Goal: Information Seeking & Learning: Learn about a topic

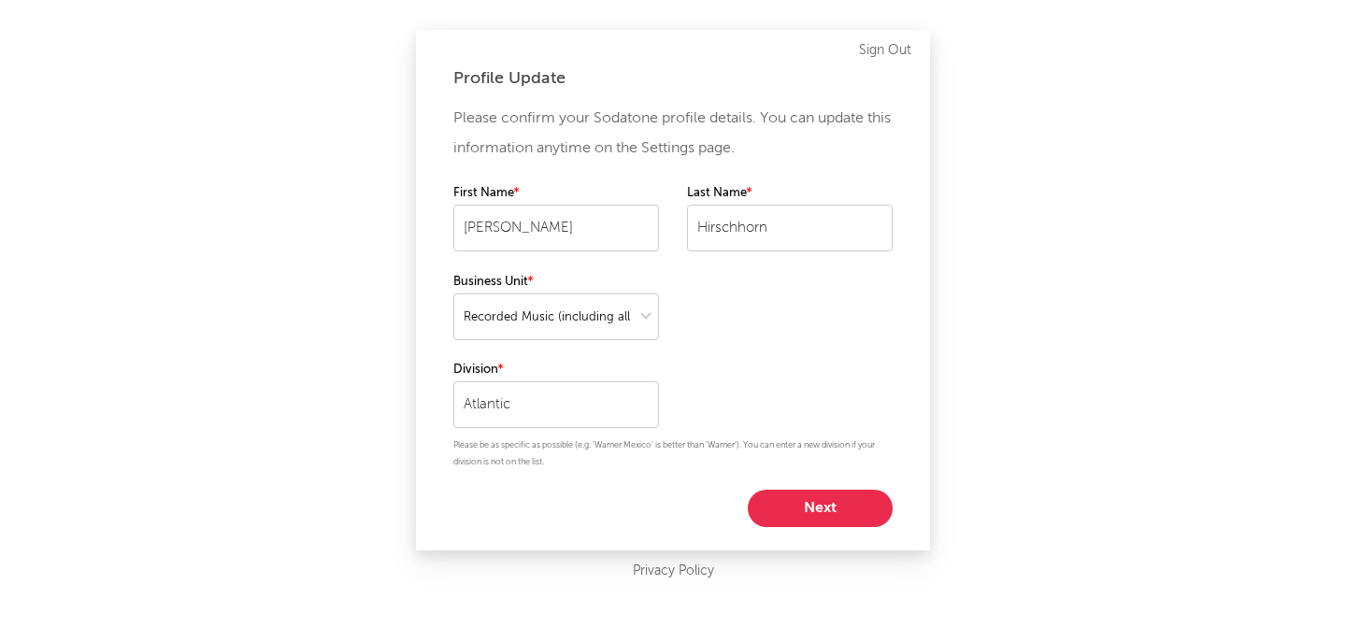
select select "recorded_music"
click at [861, 498] on button "Next" at bounding box center [820, 508] width 145 height 37
select select "other"
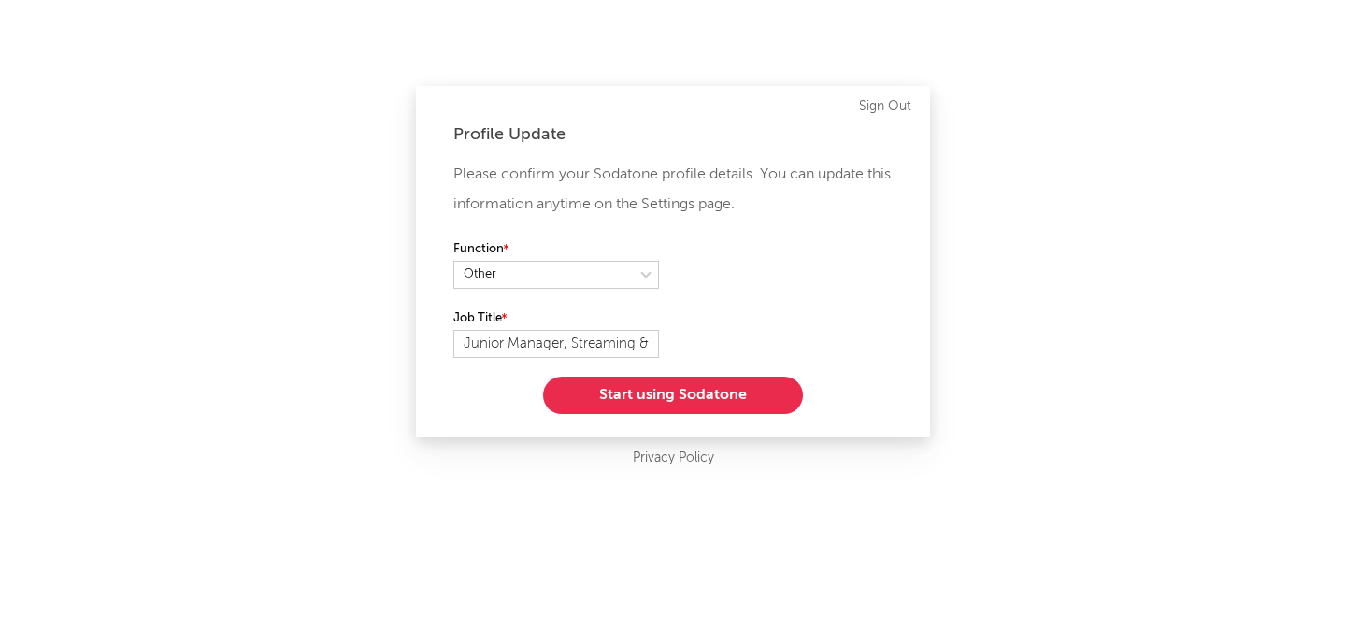
click at [760, 400] on button "Start using Sodatone" at bounding box center [673, 395] width 260 height 37
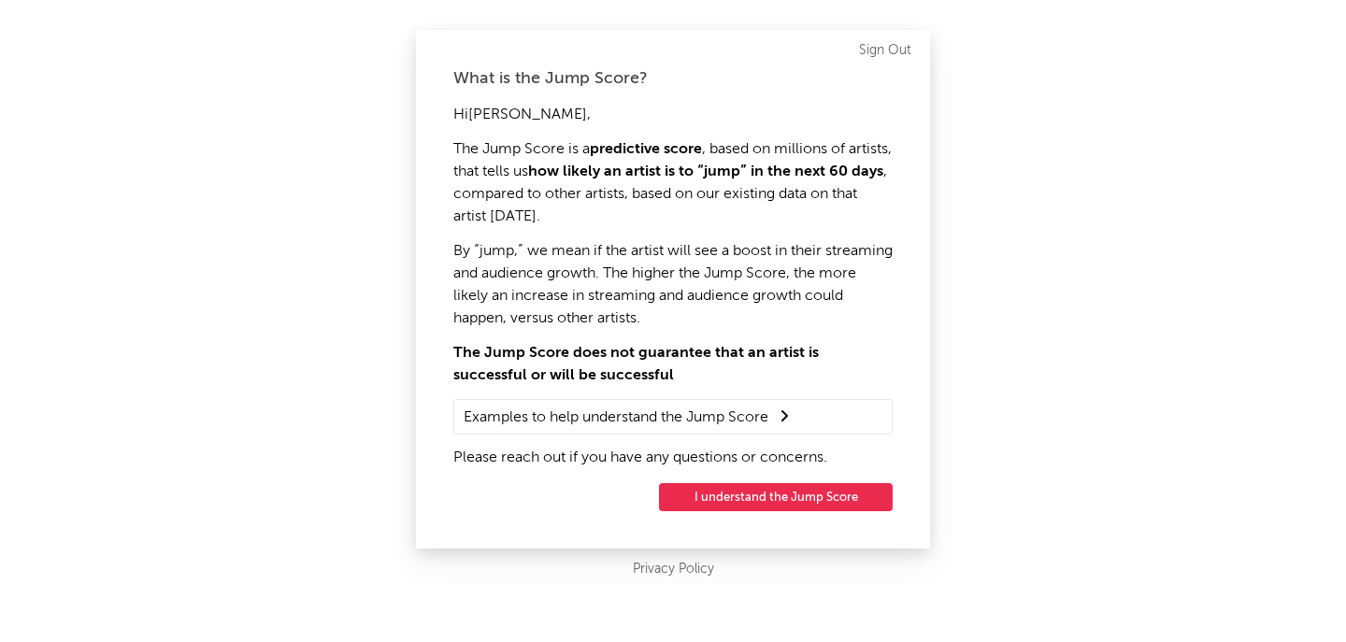
click at [760, 497] on button "I understand the Jump Score" at bounding box center [776, 497] width 234 height 28
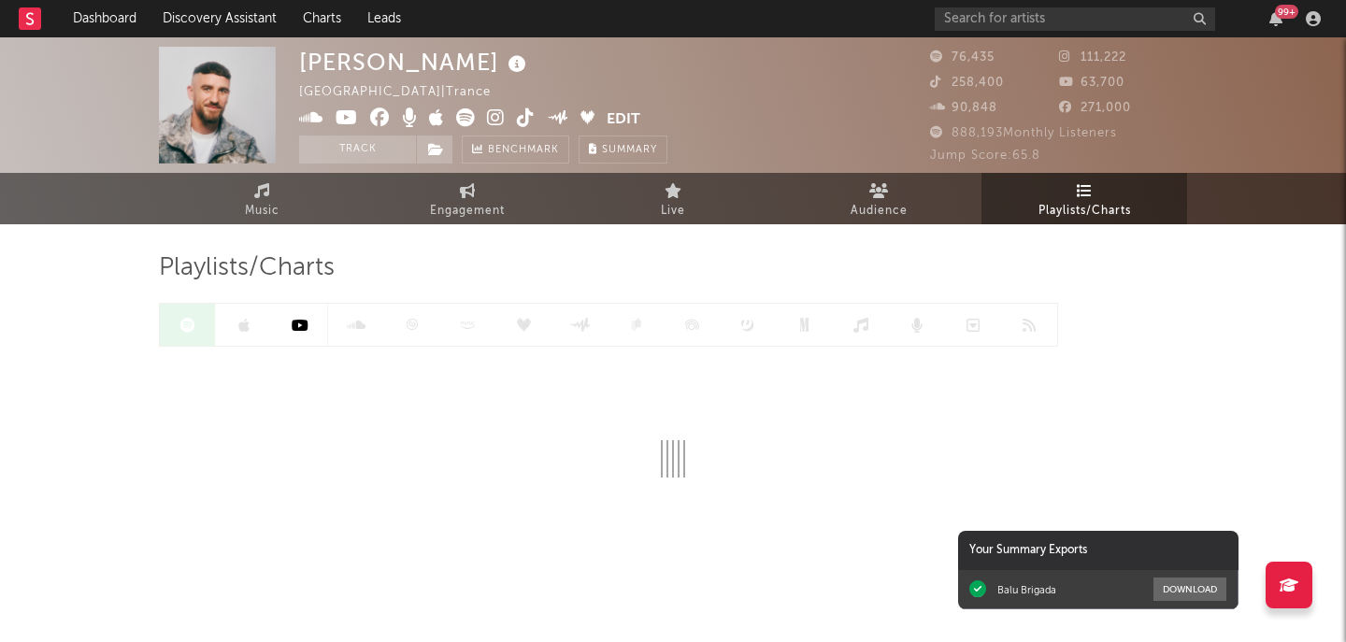
click at [1009, 30] on div "99 +" at bounding box center [1130, 18] width 392 height 37
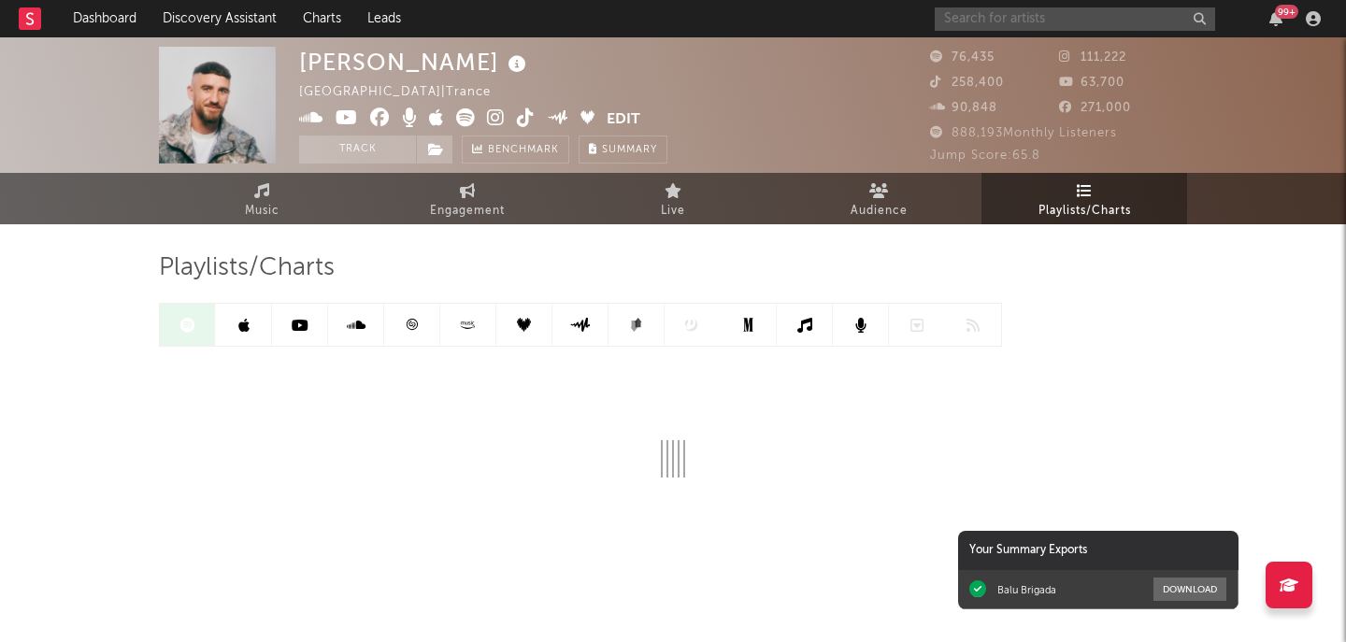
click at [1014, 28] on input "text" at bounding box center [1074, 18] width 280 height 23
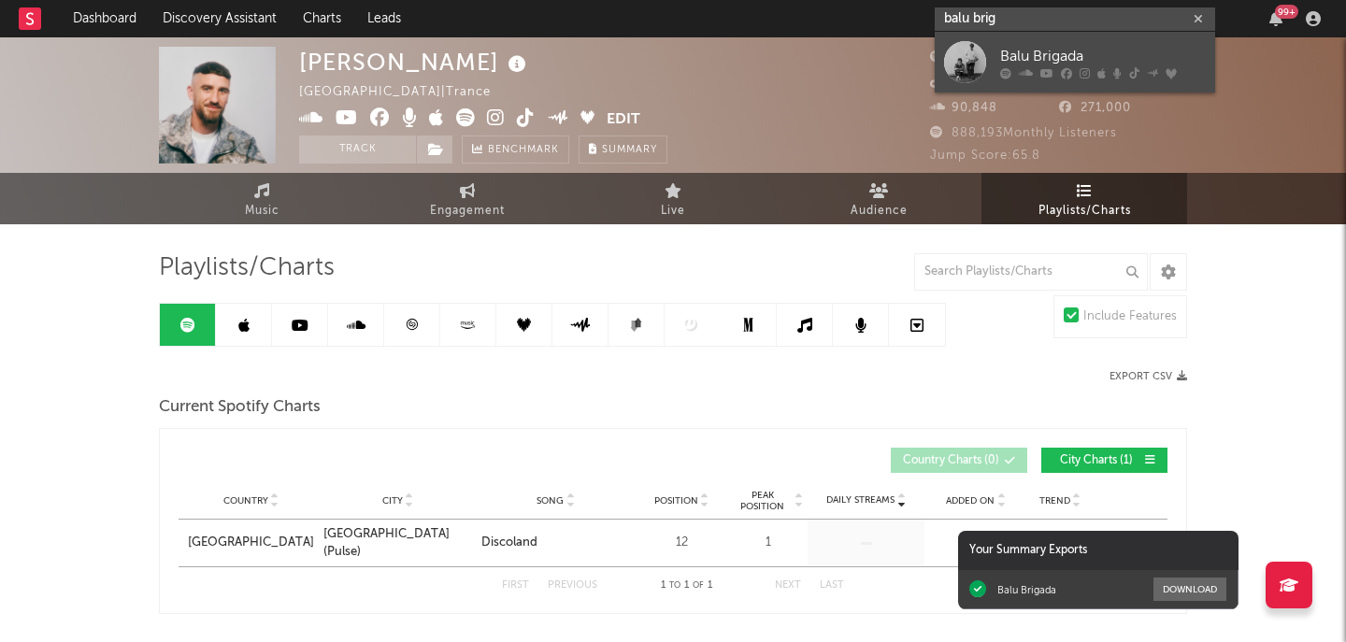
type input "balu brig"
click at [1066, 59] on div "Balu Brigada" at bounding box center [1103, 56] width 206 height 22
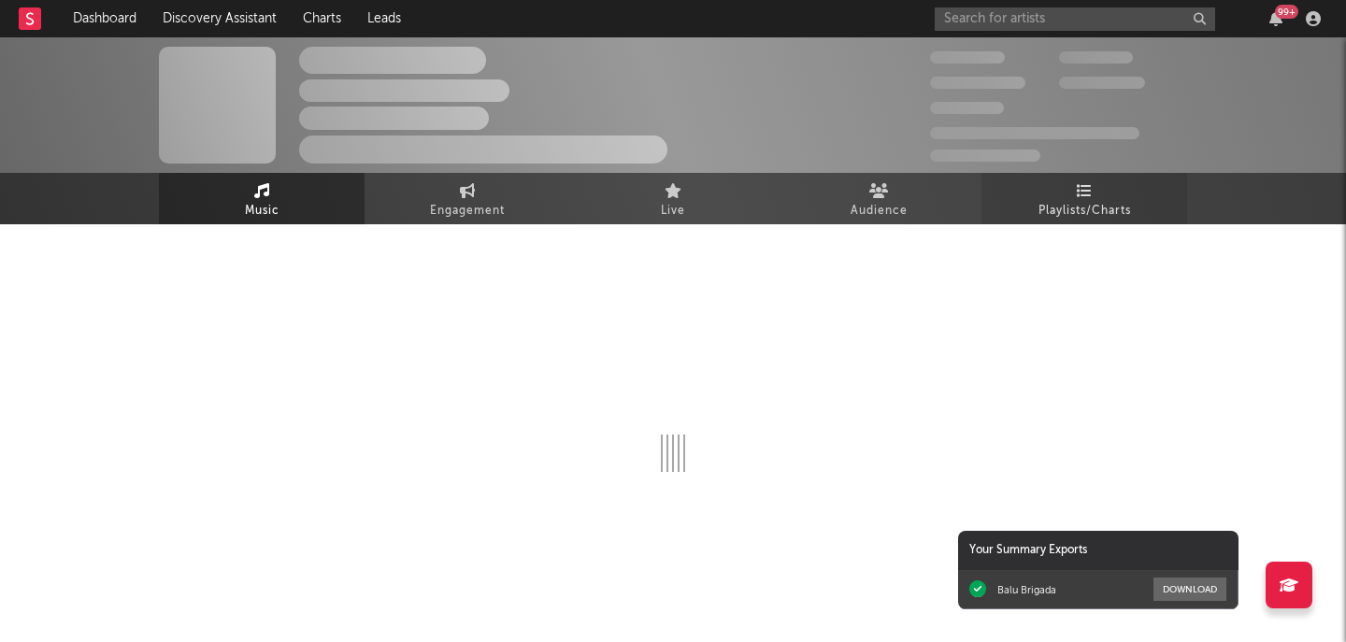
click at [1039, 192] on link "Playlists/Charts" at bounding box center [1084, 198] width 206 height 51
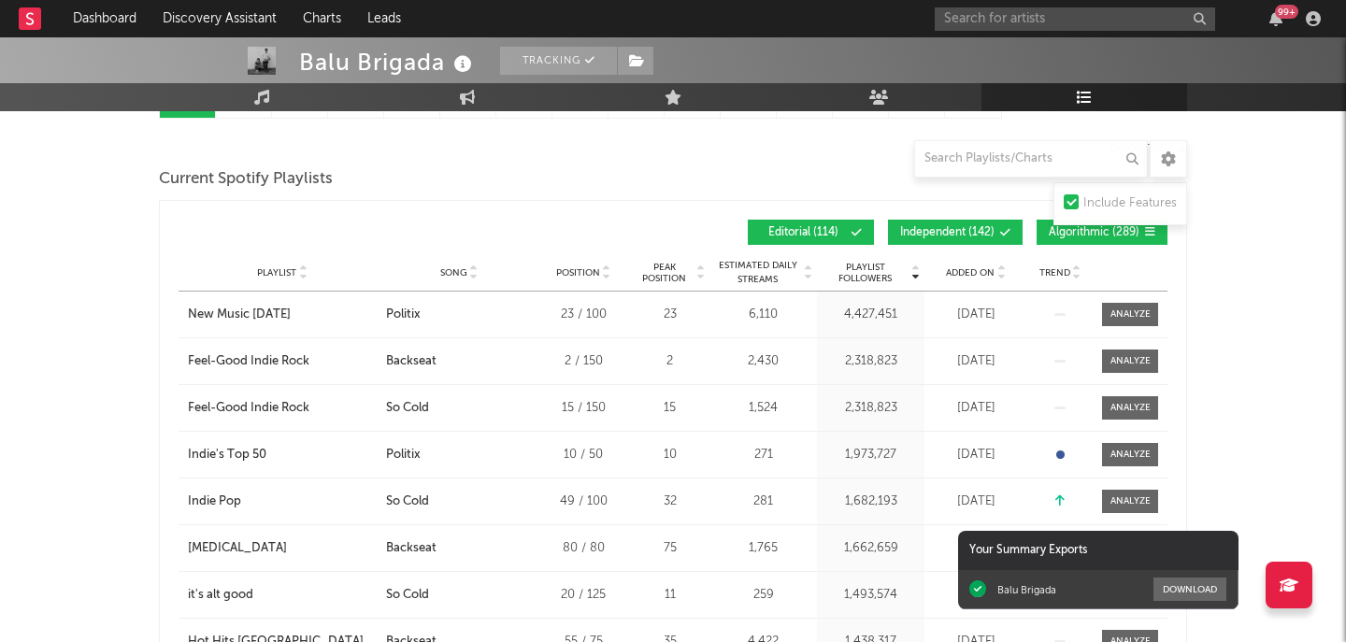
scroll to position [189, 0]
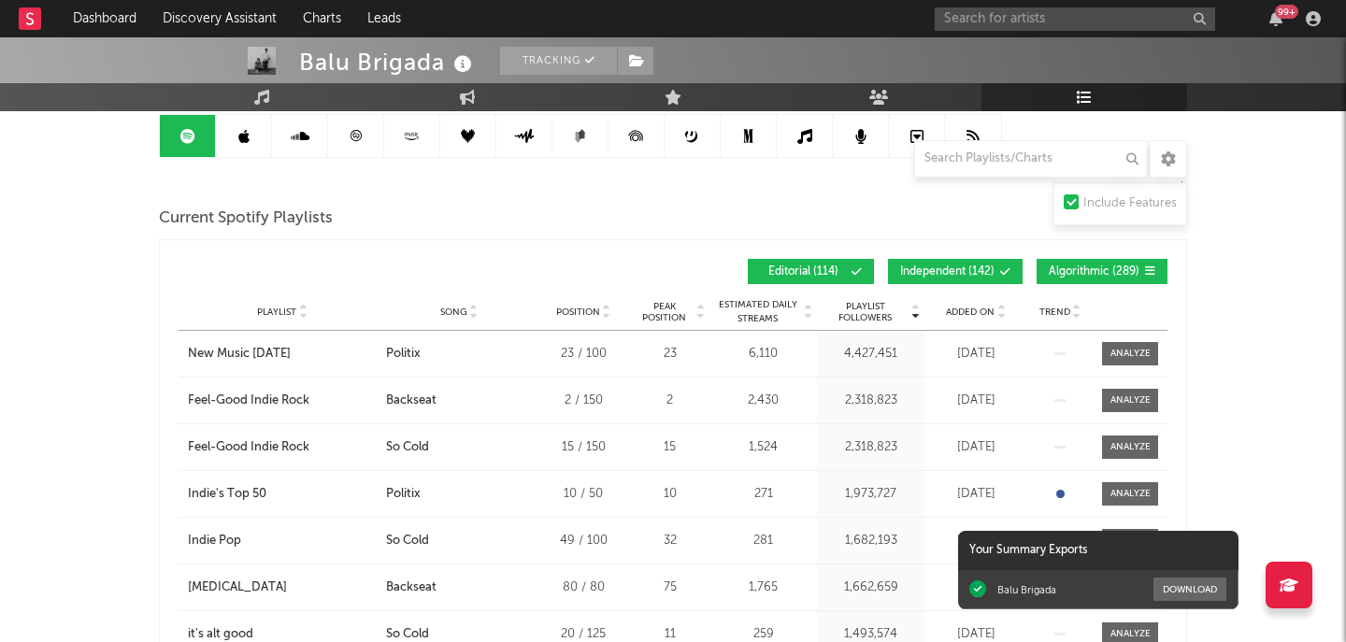
click at [977, 313] on span "Added On" at bounding box center [970, 311] width 49 height 11
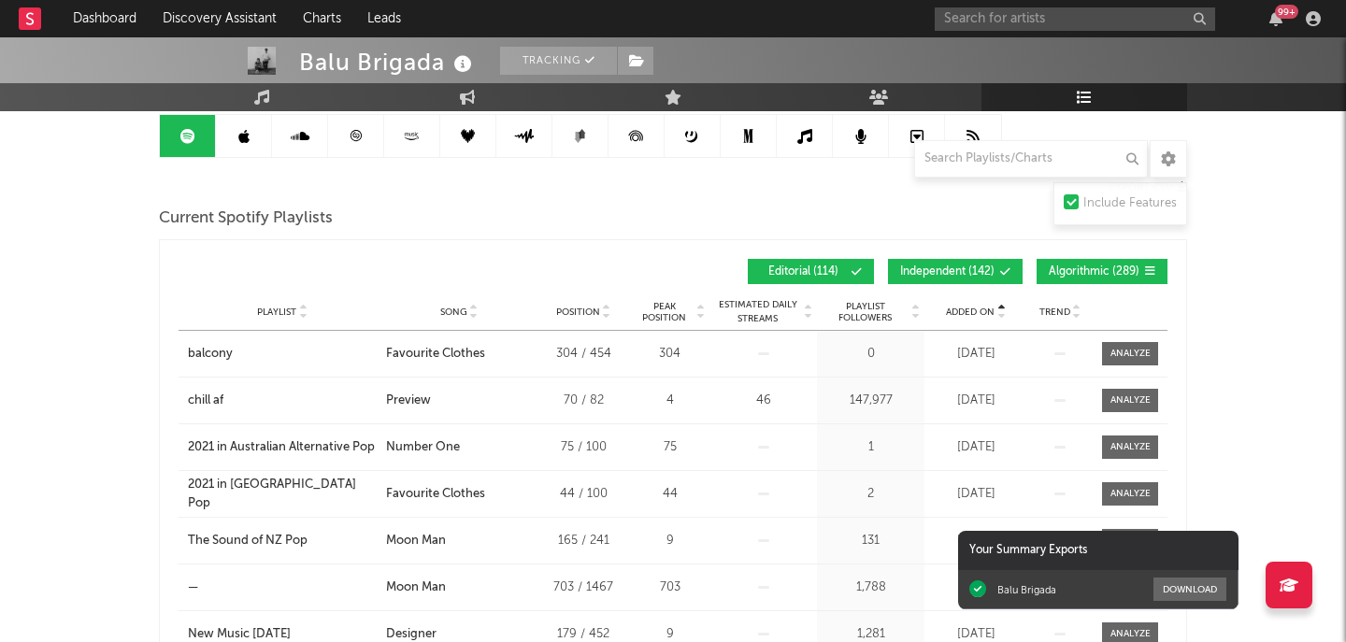
click at [977, 313] on span "Added On" at bounding box center [970, 311] width 49 height 11
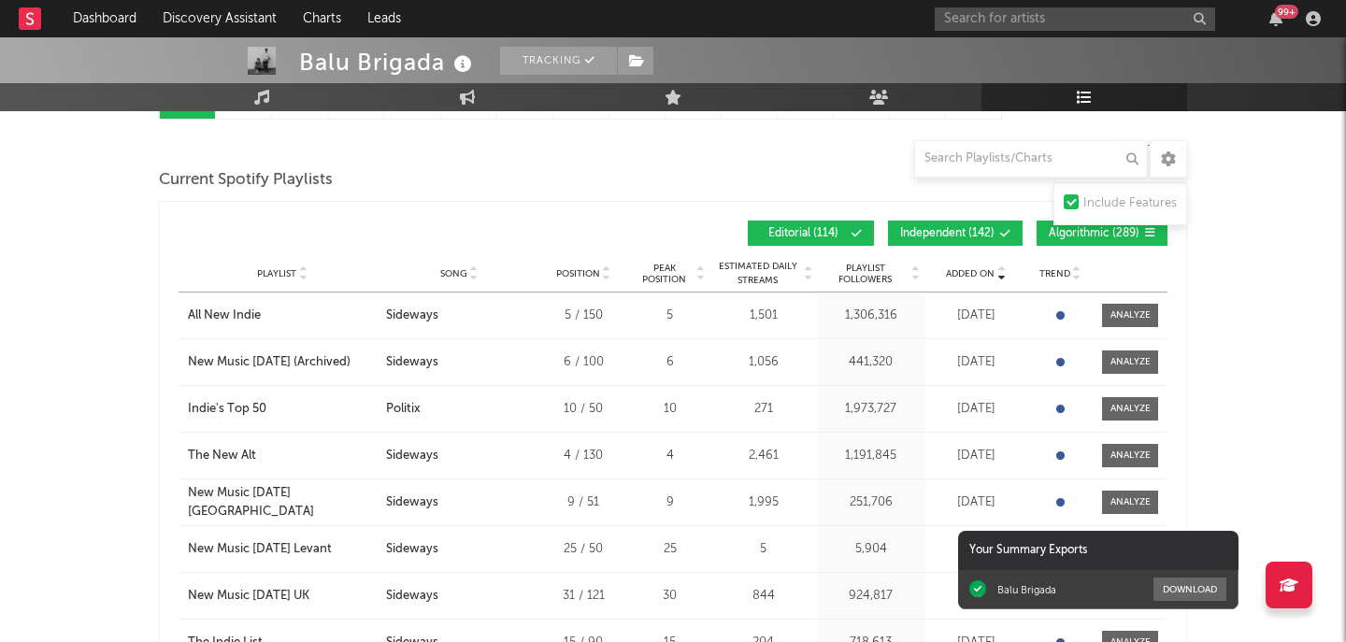
scroll to position [228, 0]
click at [245, 406] on div "Indie's Top 50" at bounding box center [227, 408] width 78 height 19
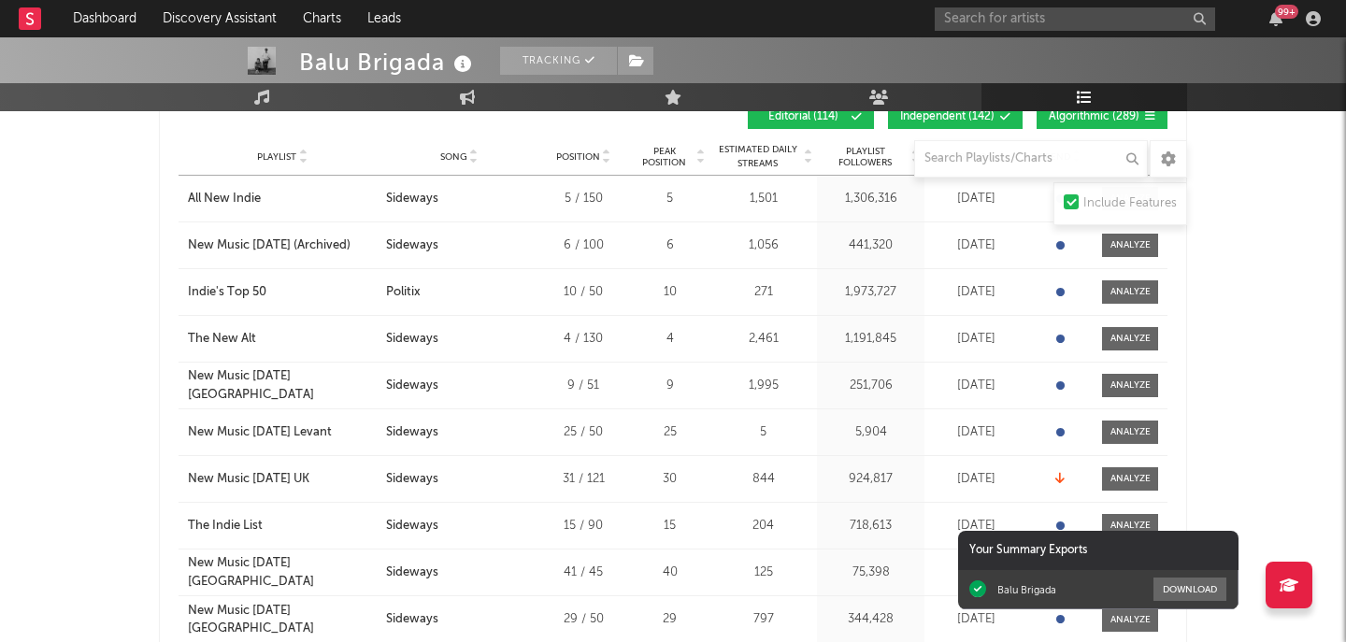
scroll to position [363, 0]
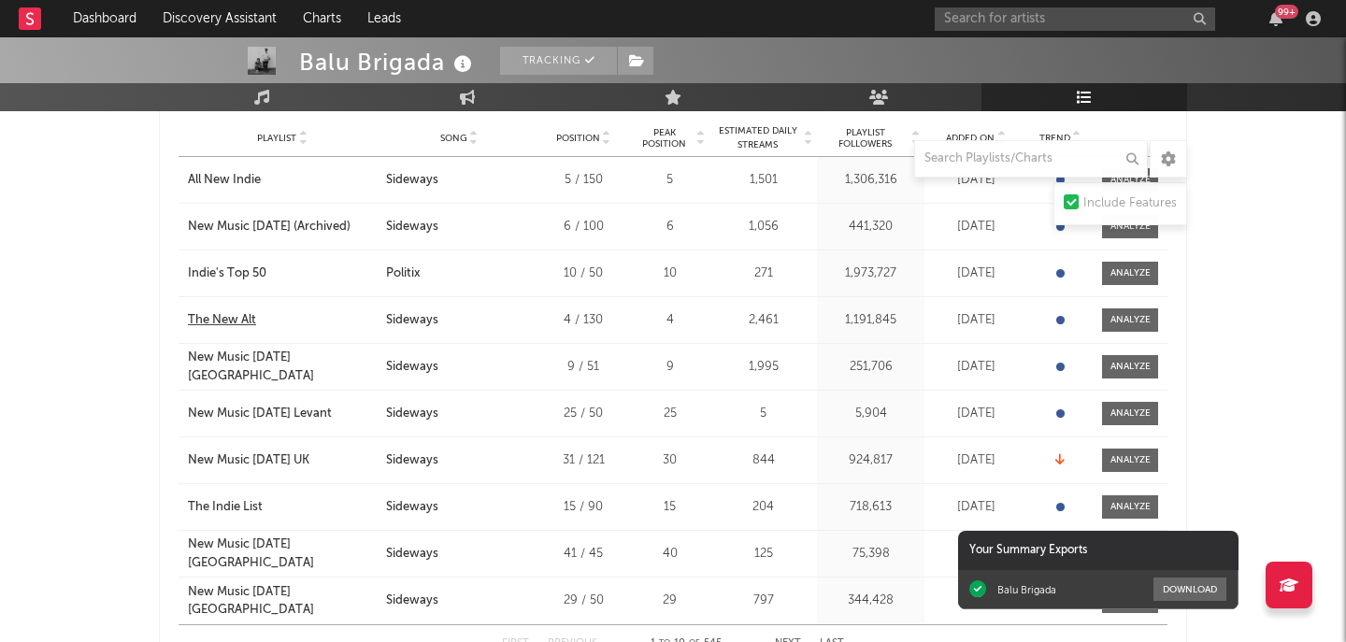
click at [231, 321] on div "The New Alt" at bounding box center [222, 320] width 68 height 19
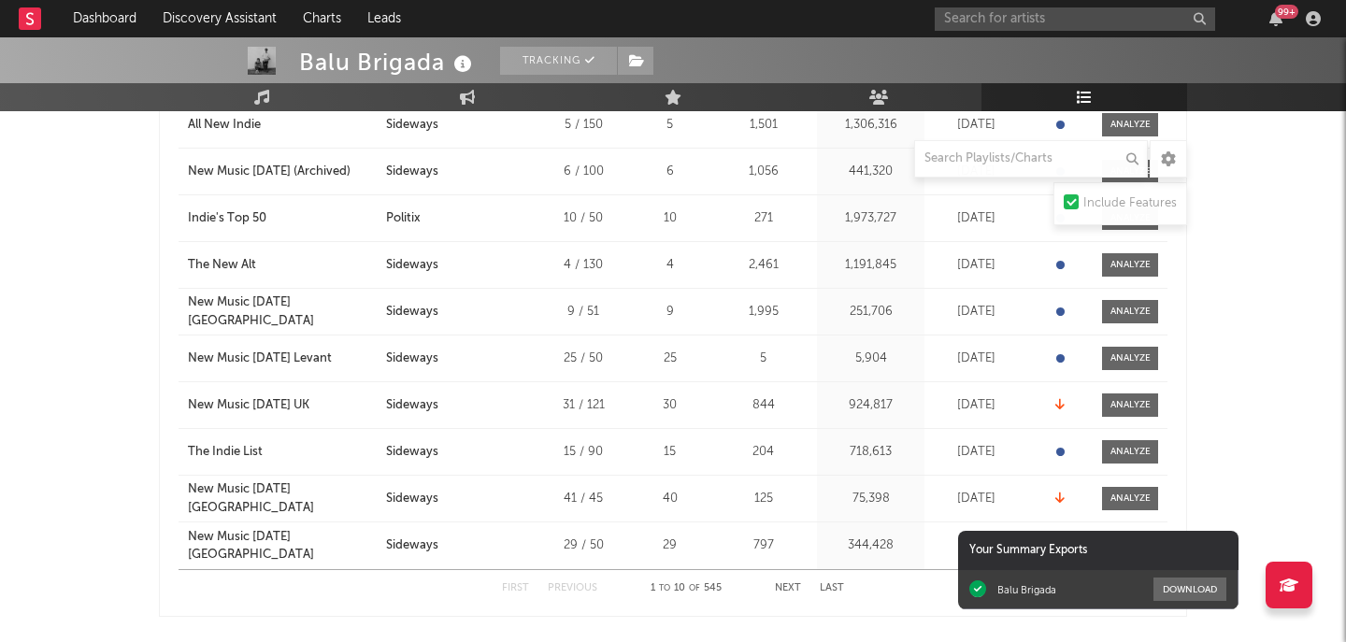
scroll to position [426, 0]
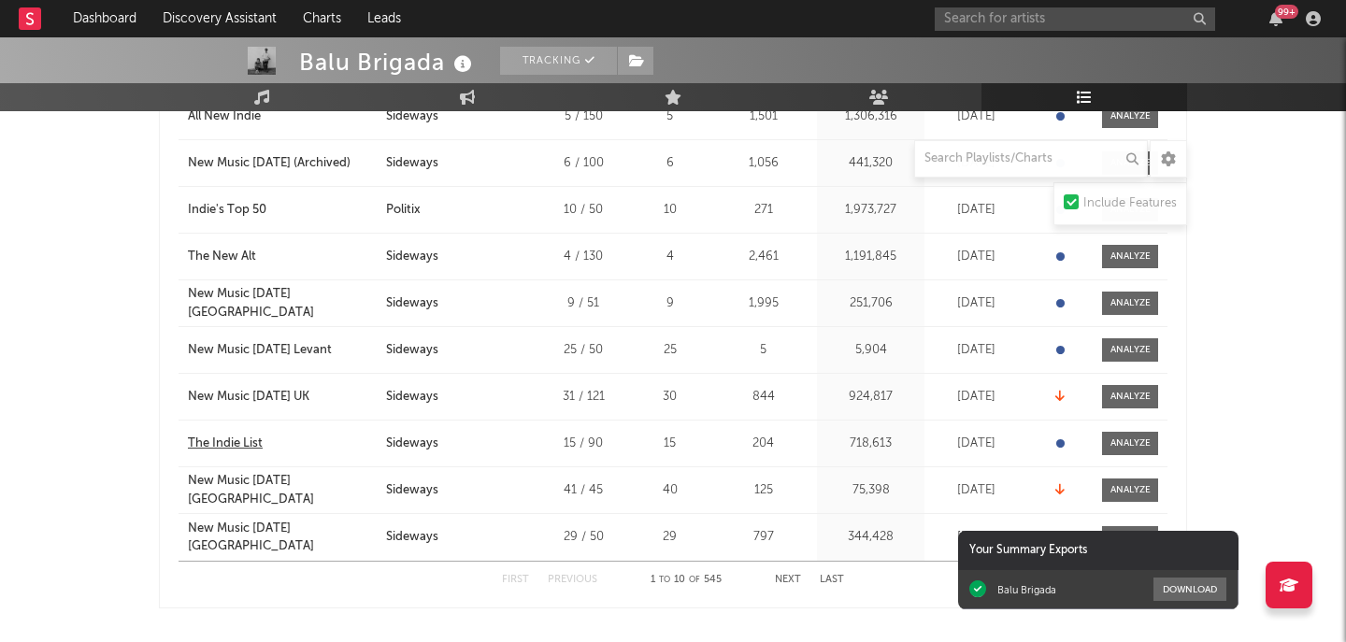
click at [224, 435] on div "The Indie List" at bounding box center [225, 444] width 75 height 19
click at [798, 575] on button "Next" at bounding box center [788, 580] width 26 height 10
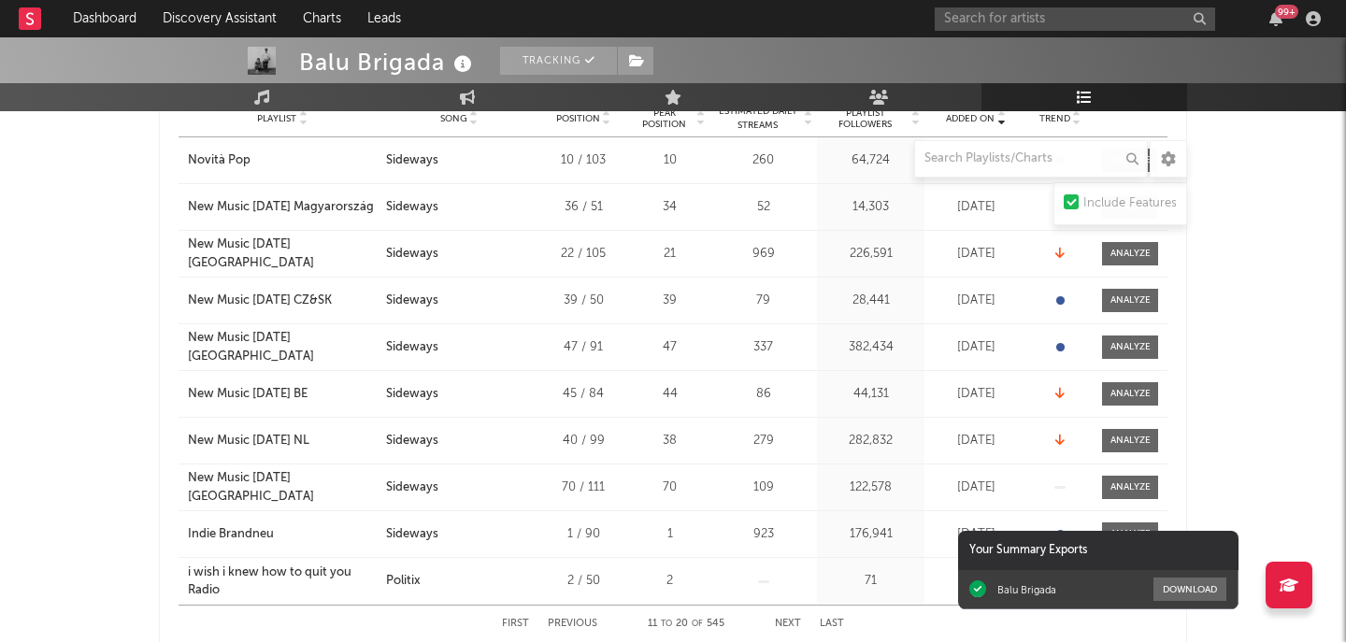
scroll to position [389, 0]
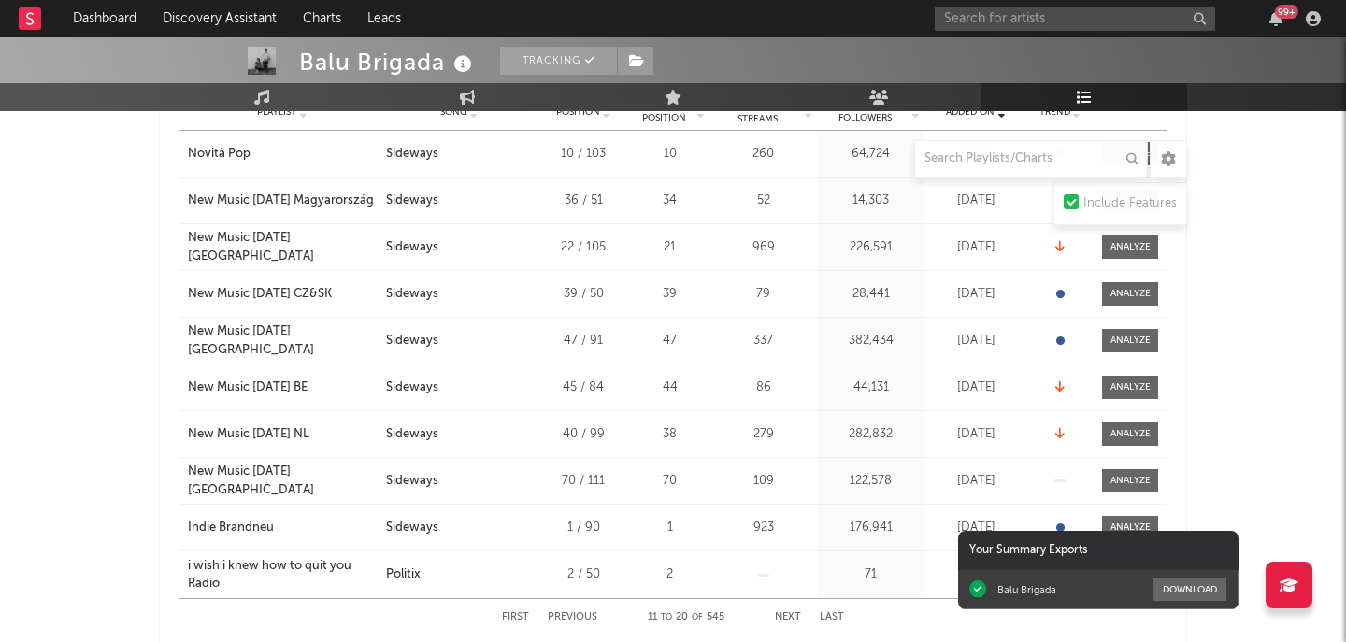
click at [787, 620] on button "Next" at bounding box center [788, 617] width 26 height 10
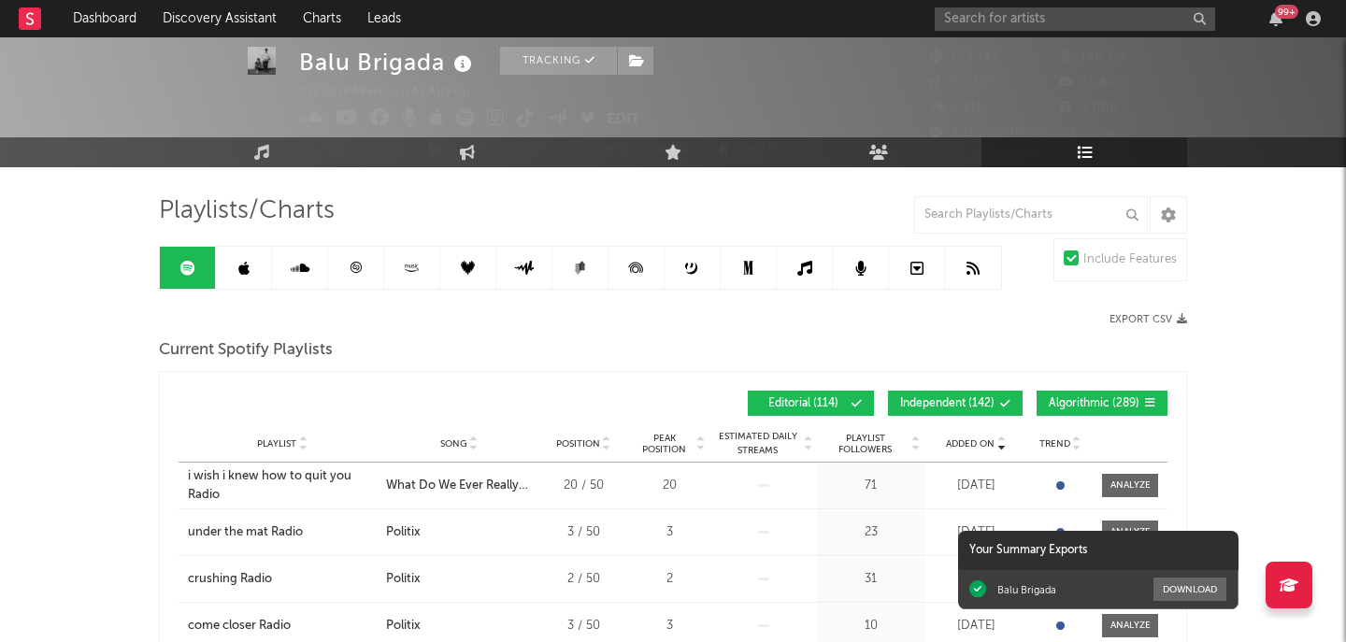
scroll to position [51, 0]
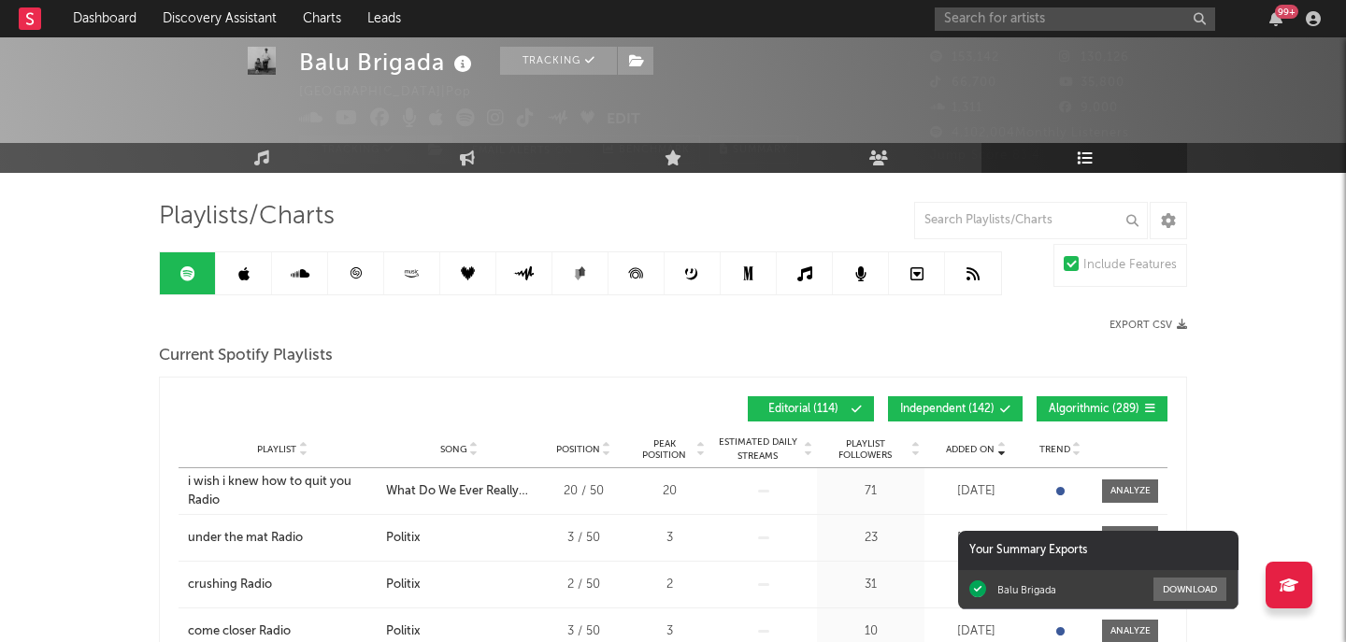
click at [245, 280] on icon at bounding box center [243, 273] width 11 height 15
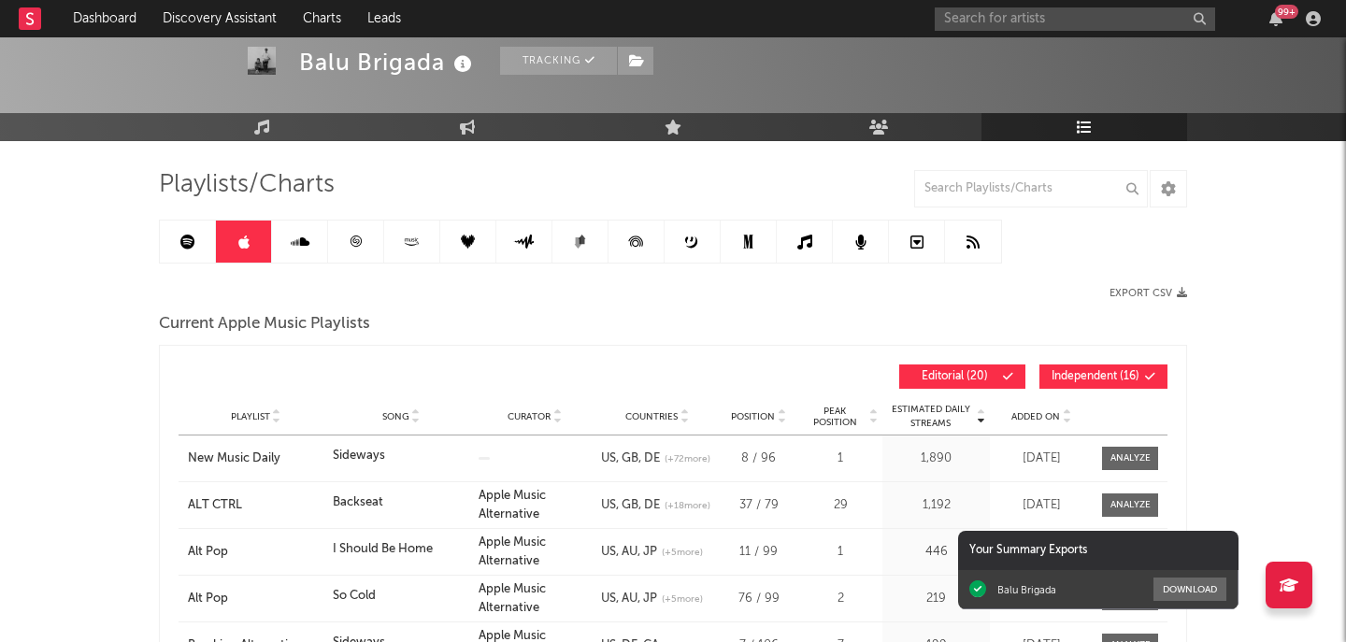
scroll to position [130, 0]
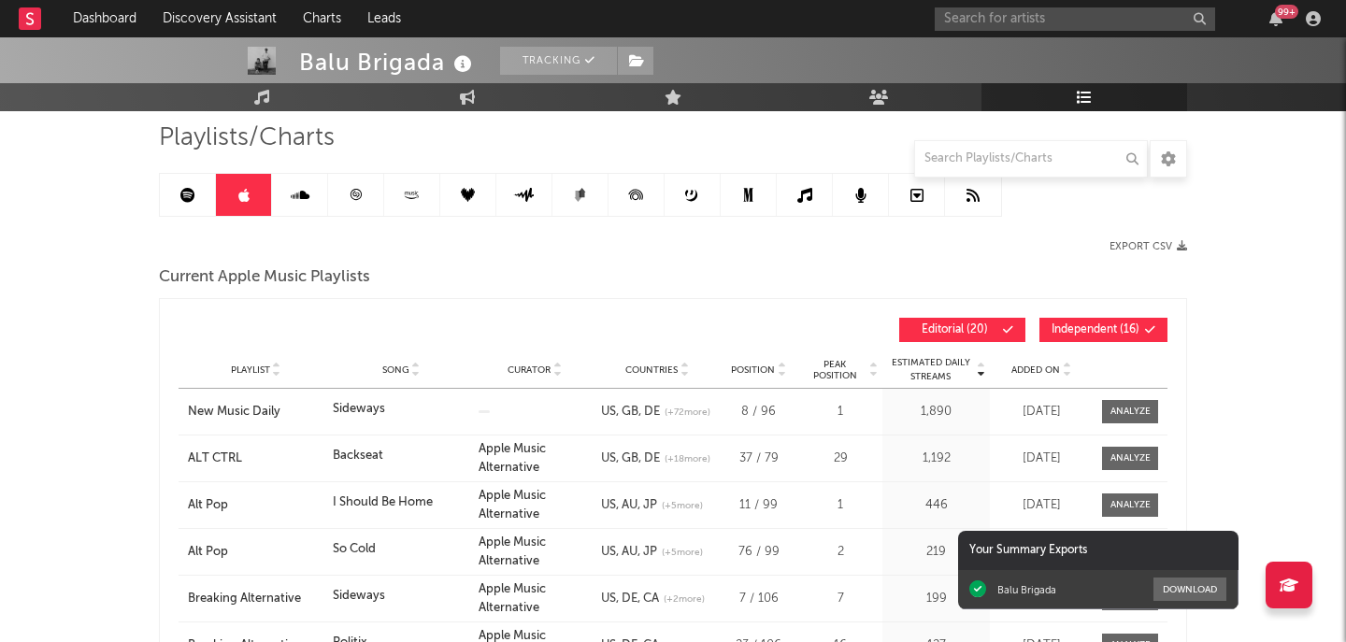
click at [1018, 367] on span "Added On" at bounding box center [1035, 369] width 49 height 11
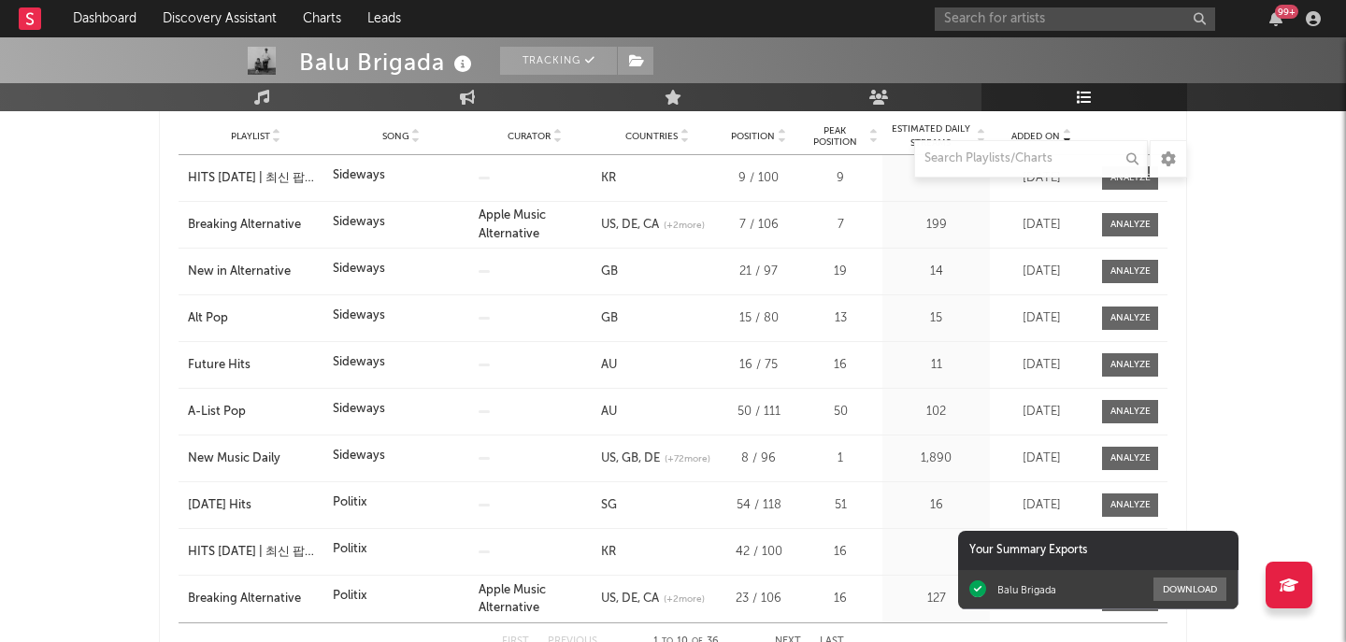
scroll to position [386, 0]
